Goal: Find specific page/section: Find specific page/section

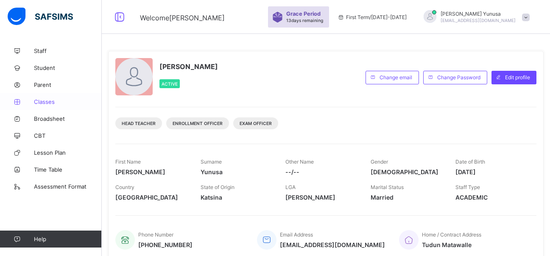
click at [44, 102] on span "Classes" at bounding box center [68, 101] width 68 height 7
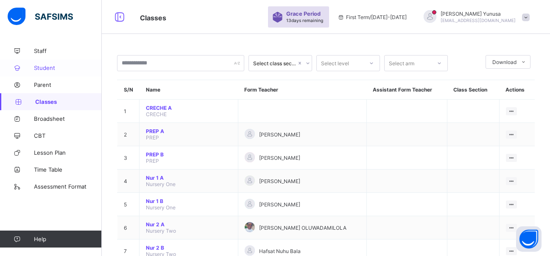
click at [49, 71] on span "Student" at bounding box center [68, 67] width 68 height 7
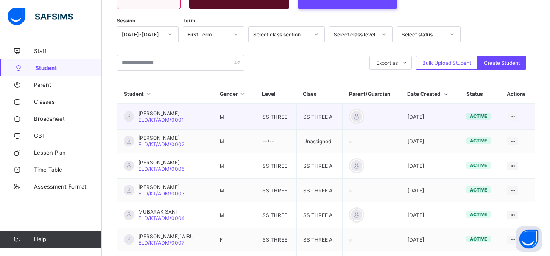
scroll to position [85, 0]
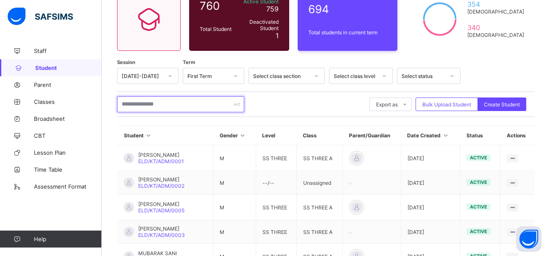
click at [145, 108] on input "text" at bounding box center [180, 104] width 127 height 16
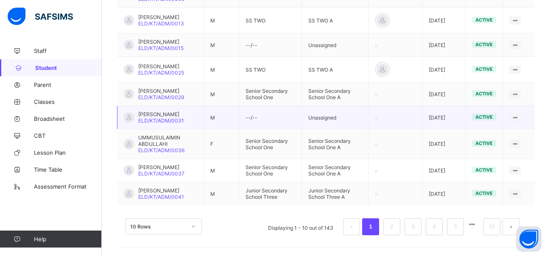
scroll to position [297, 0]
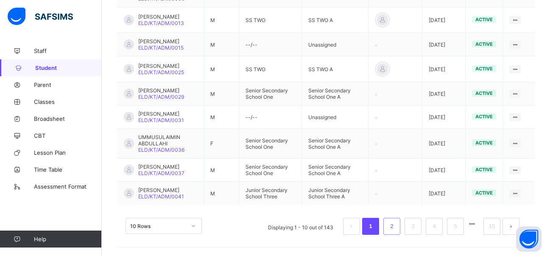
click at [396, 232] on link "2" at bounding box center [392, 226] width 8 height 11
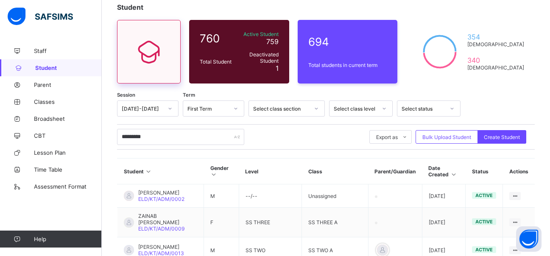
scroll to position [51, 0]
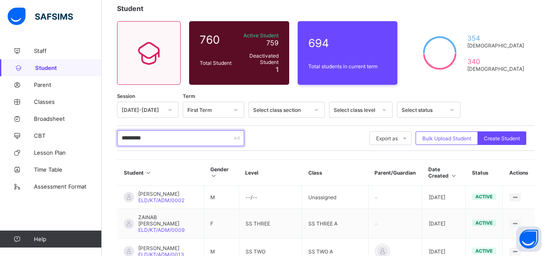
click at [162, 134] on input "*********" at bounding box center [180, 138] width 127 height 16
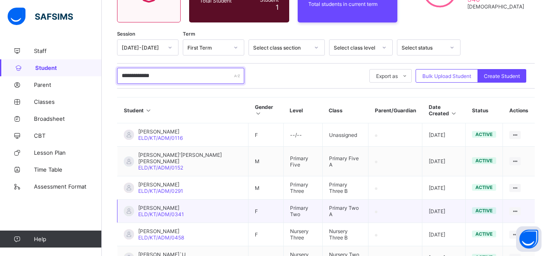
scroll to position [136, 0]
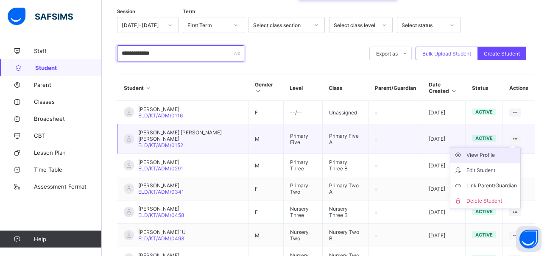
type input "**********"
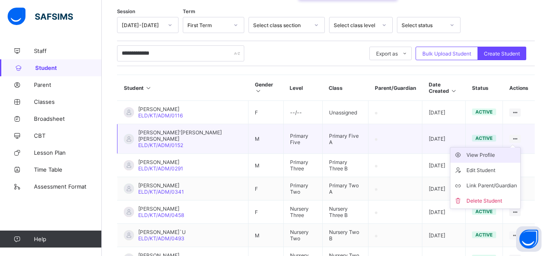
click at [492, 152] on div "View Profile" at bounding box center [492, 155] width 50 height 8
